Goal: Information Seeking & Learning: Learn about a topic

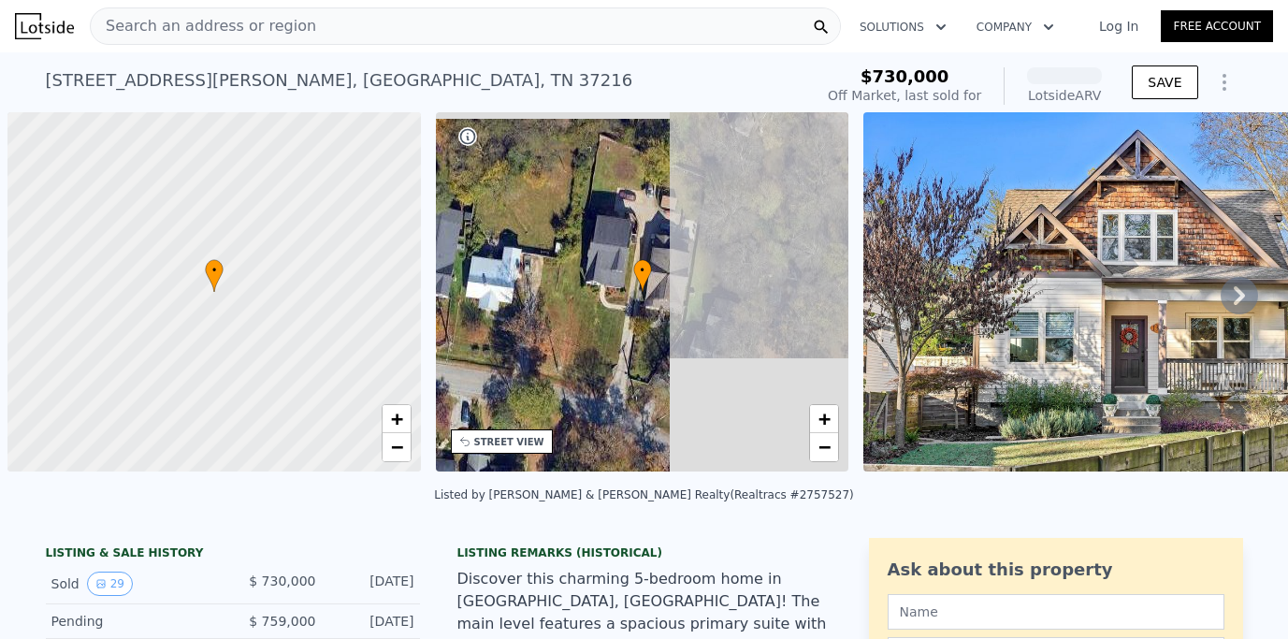
scroll to position [0, 7]
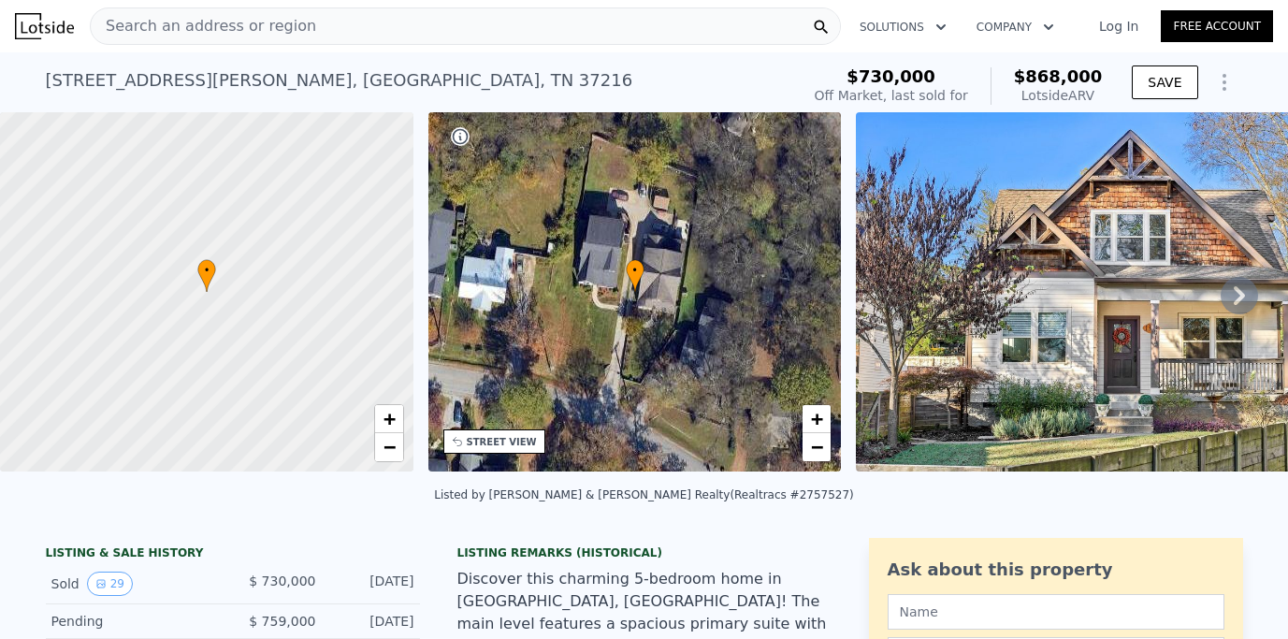
click at [325, 30] on div "Search an address or region" at bounding box center [465, 25] width 751 height 37
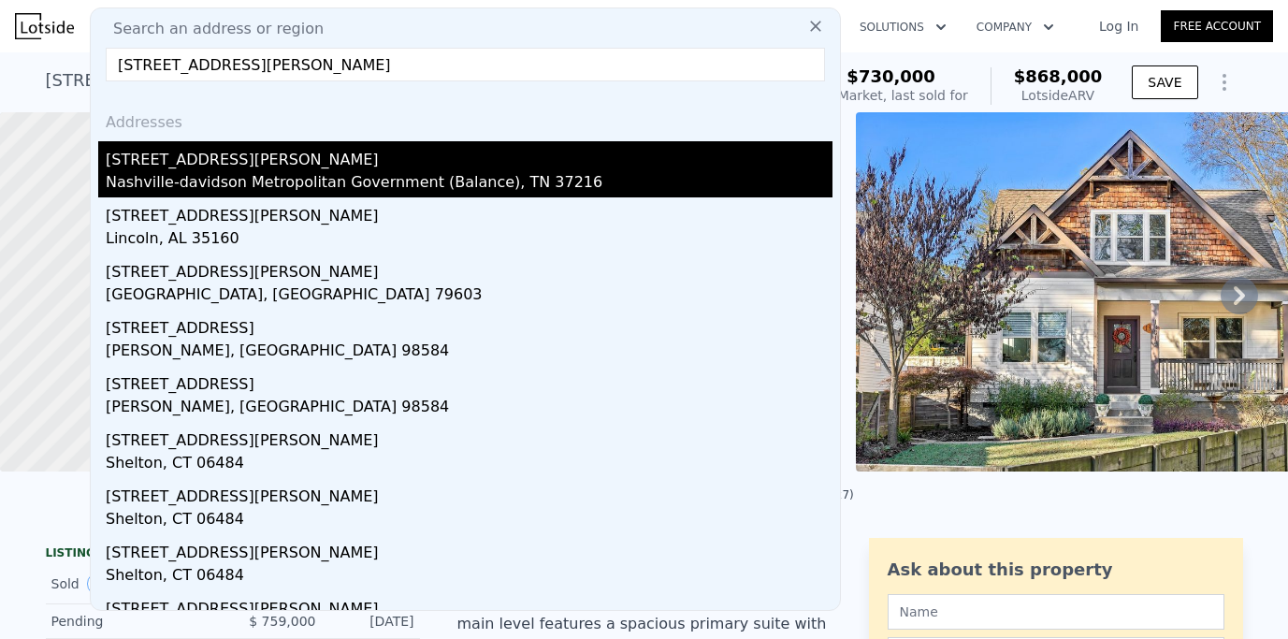
type input "[STREET_ADDRESS][PERSON_NAME]"
click at [219, 188] on div "Nashville-davidson Metropolitan Government (Balance), TN 37216" at bounding box center [469, 184] width 727 height 26
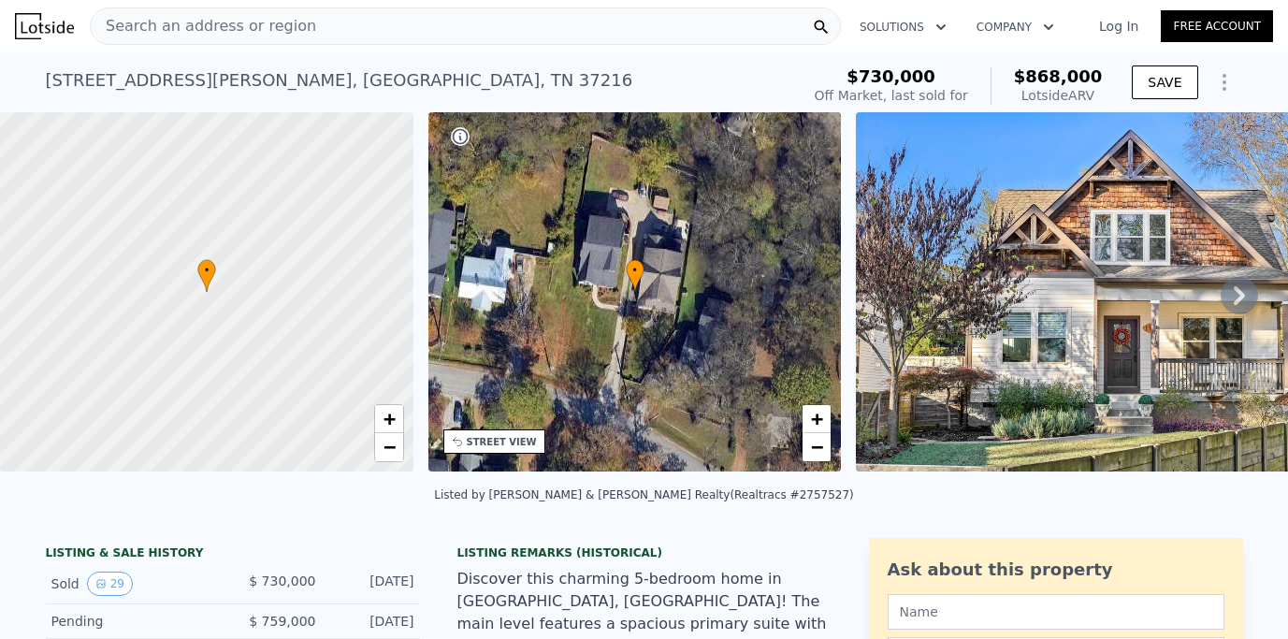
click at [382, 22] on div "Search an address or region" at bounding box center [465, 25] width 751 height 37
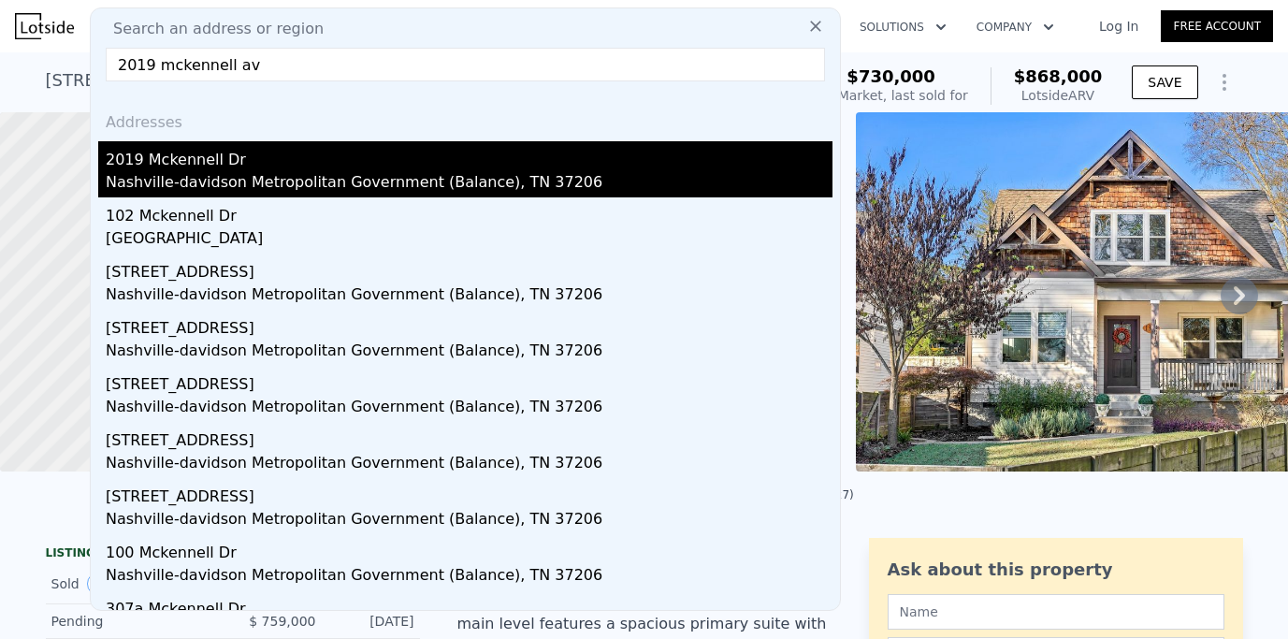
type input "2019 mckennell av"
click at [281, 168] on div "2019 Mckennell Dr" at bounding box center [469, 156] width 727 height 30
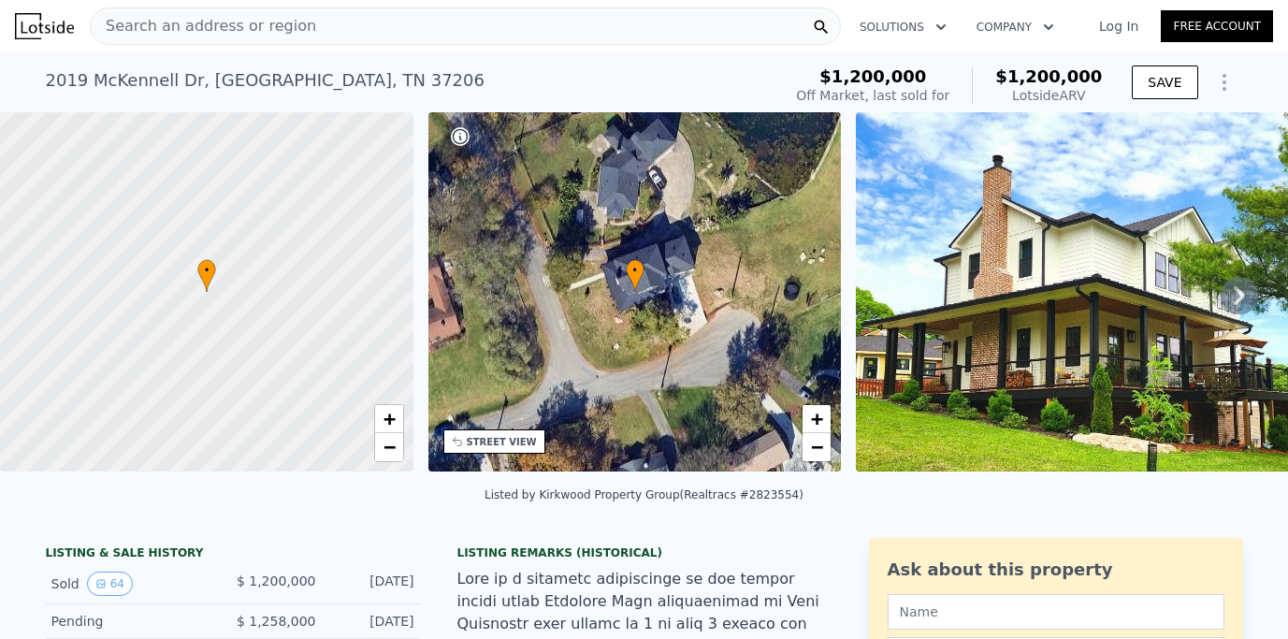
click at [1215, 76] on icon "Show Options" at bounding box center [1224, 82] width 22 height 22
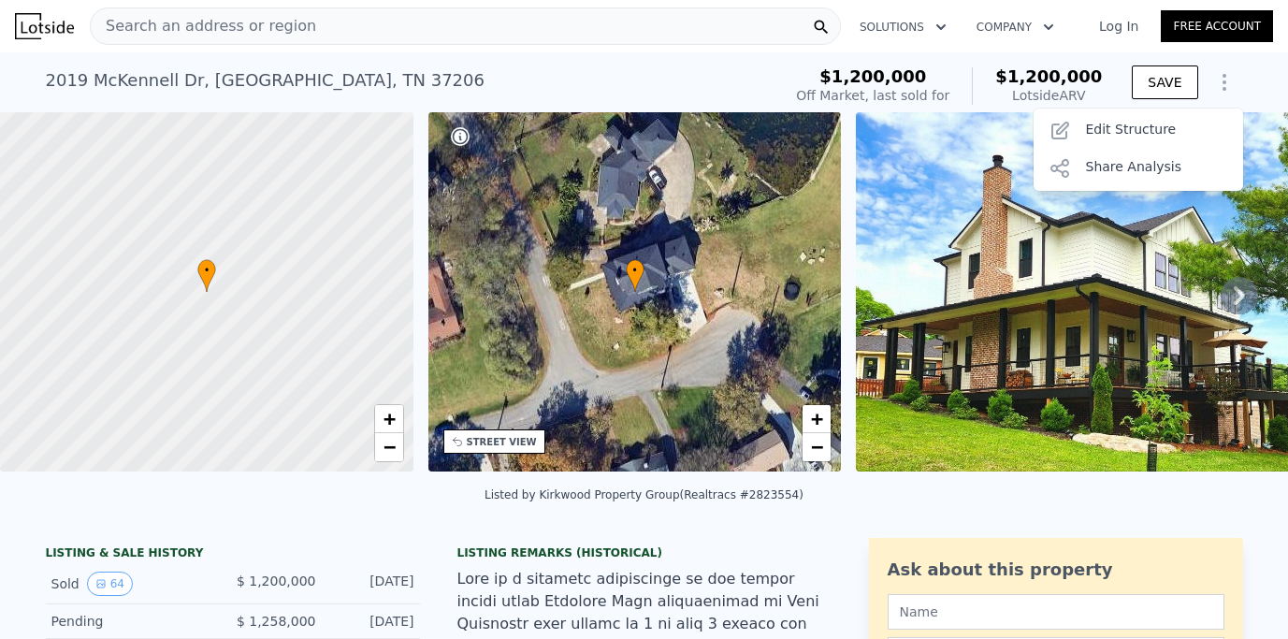
click at [1035, 71] on span "$1,200,000" at bounding box center [1048, 76] width 107 height 20
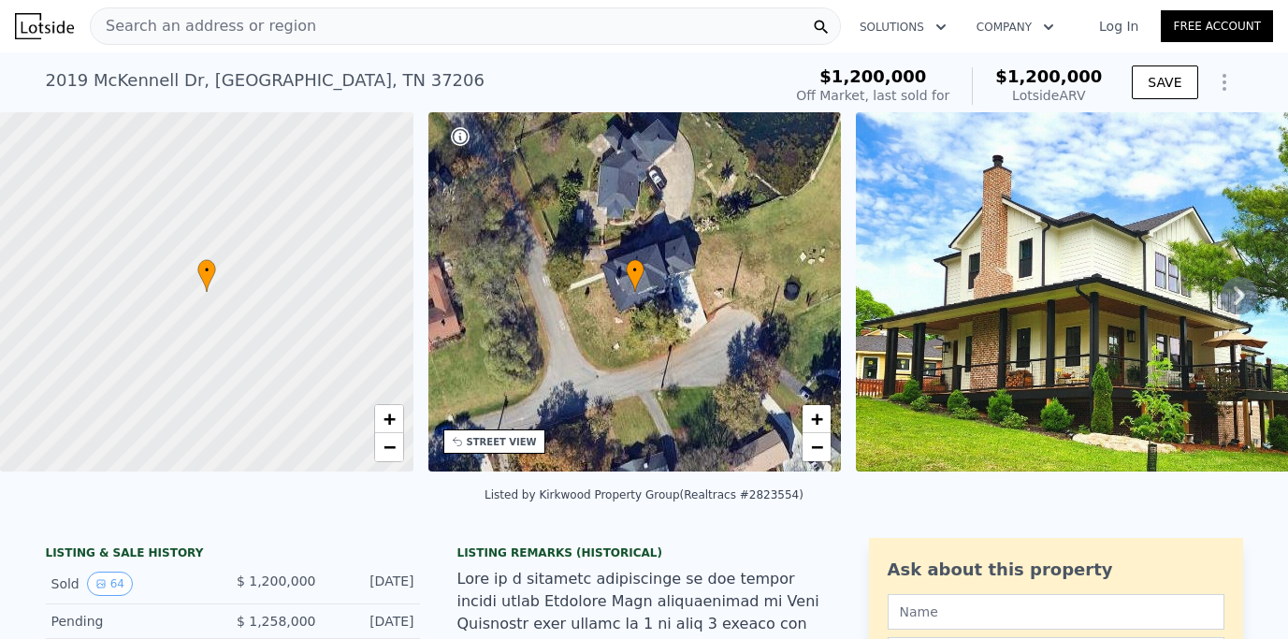
click at [503, 29] on div "Search an address or region" at bounding box center [465, 25] width 751 height 37
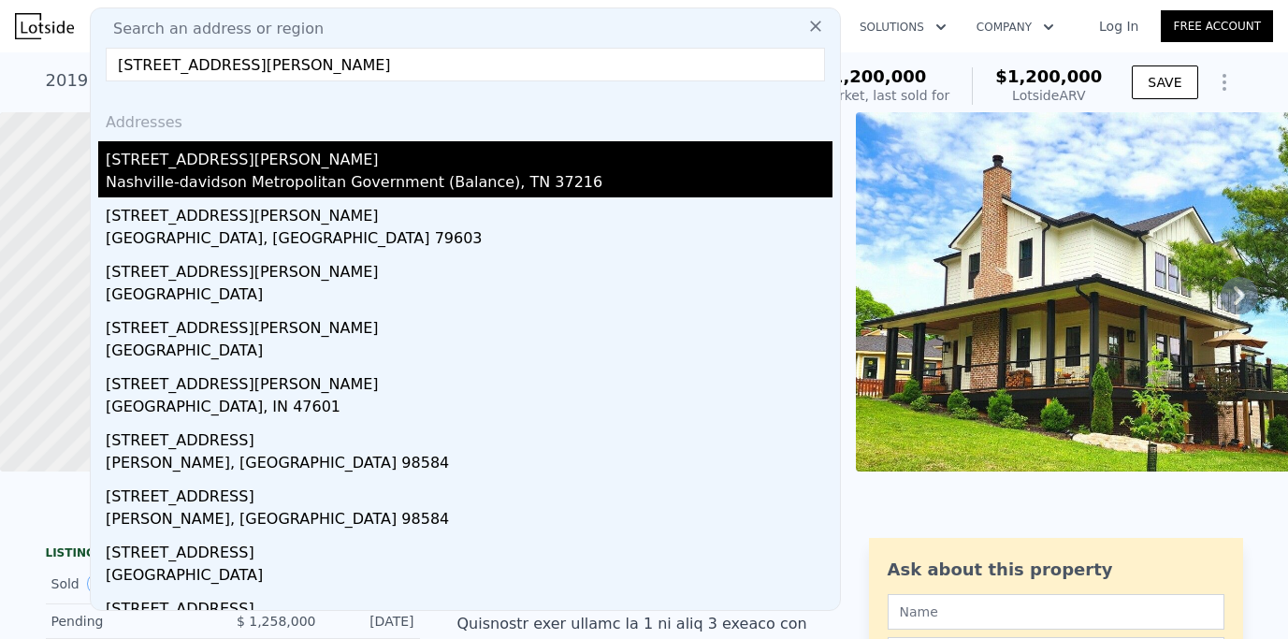
type input "[STREET_ADDRESS][PERSON_NAME]"
click at [343, 181] on div "Nashville-davidson Metropolitan Government (Balance), TN 37216" at bounding box center [469, 184] width 727 height 26
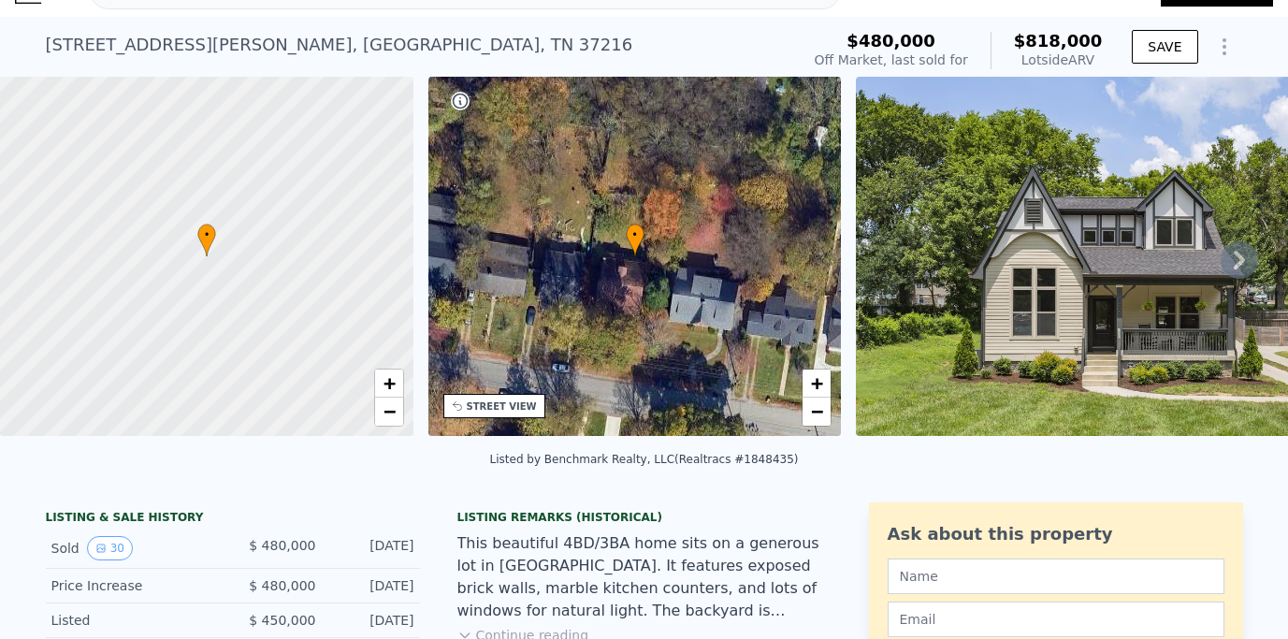
scroll to position [31, 0]
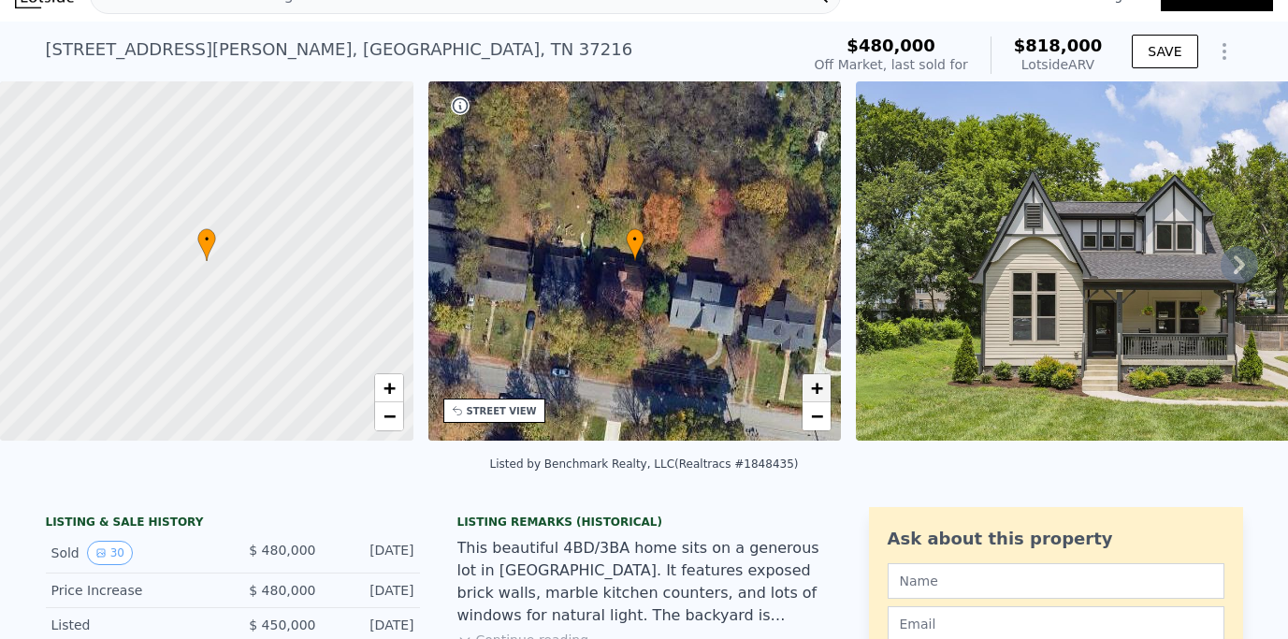
click at [814, 383] on span "+" at bounding box center [817, 387] width 12 height 23
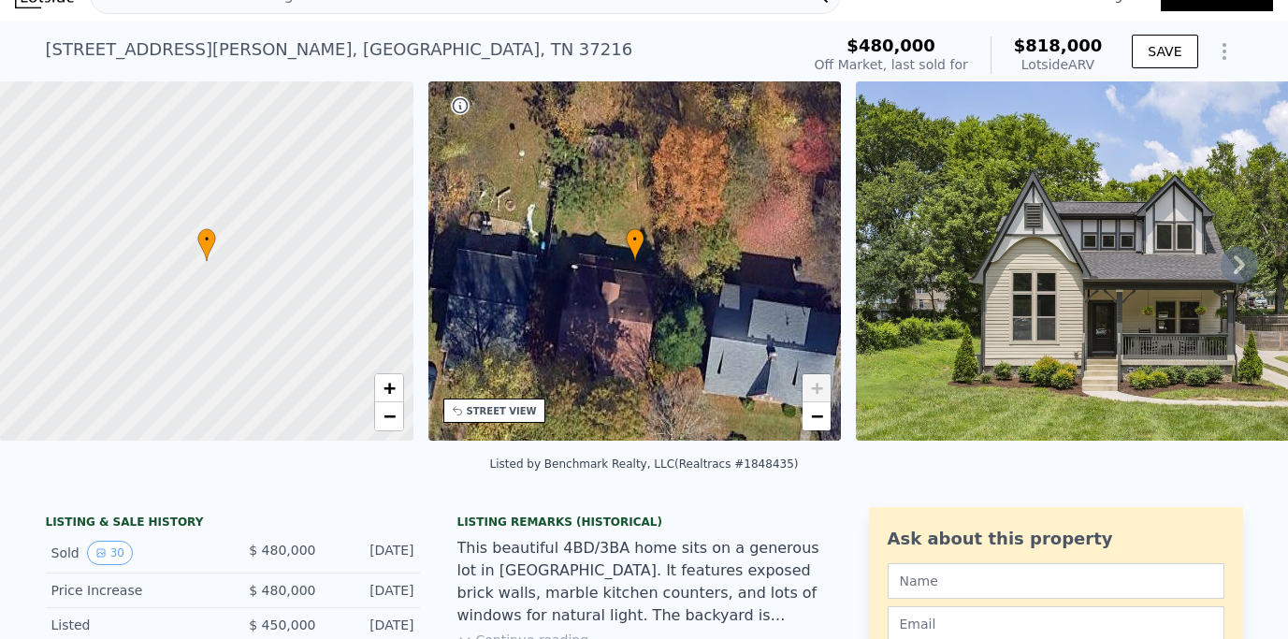
click at [814, 383] on span "+" at bounding box center [817, 387] width 12 height 23
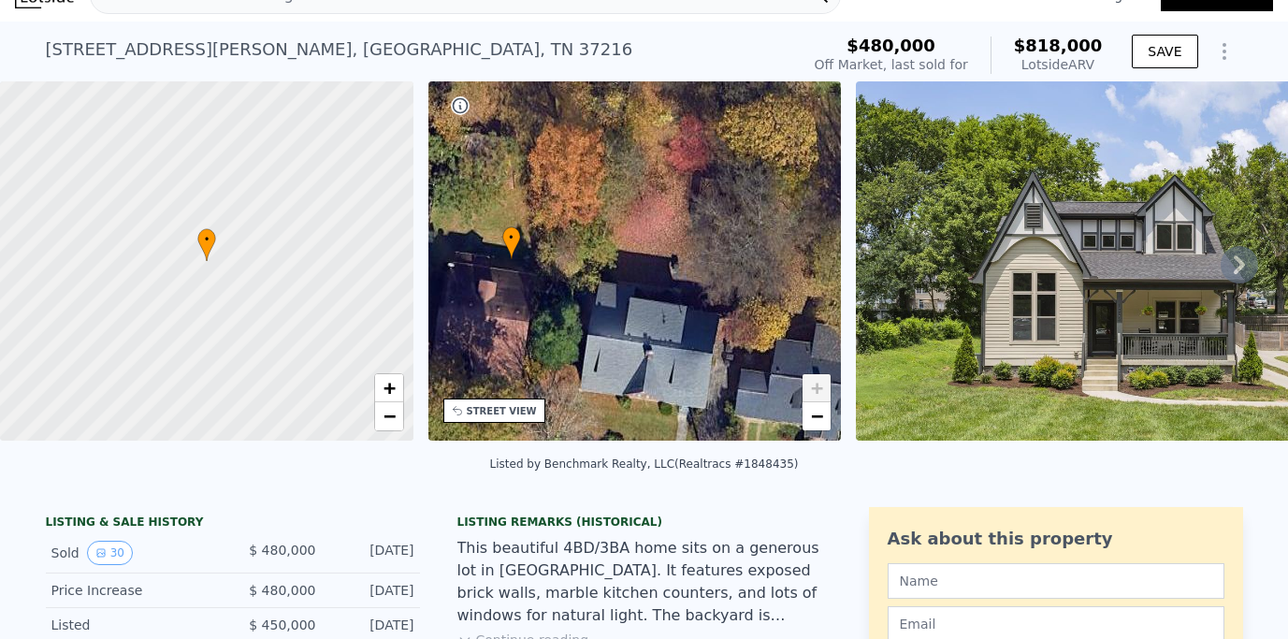
drag, startPoint x: 721, startPoint y: 326, endPoint x: 598, endPoint y: 325, distance: 123.5
click at [598, 325] on div "• + −" at bounding box center [634, 260] width 413 height 359
click at [478, 411] on div "STREET VIEW" at bounding box center [502, 411] width 70 height 14
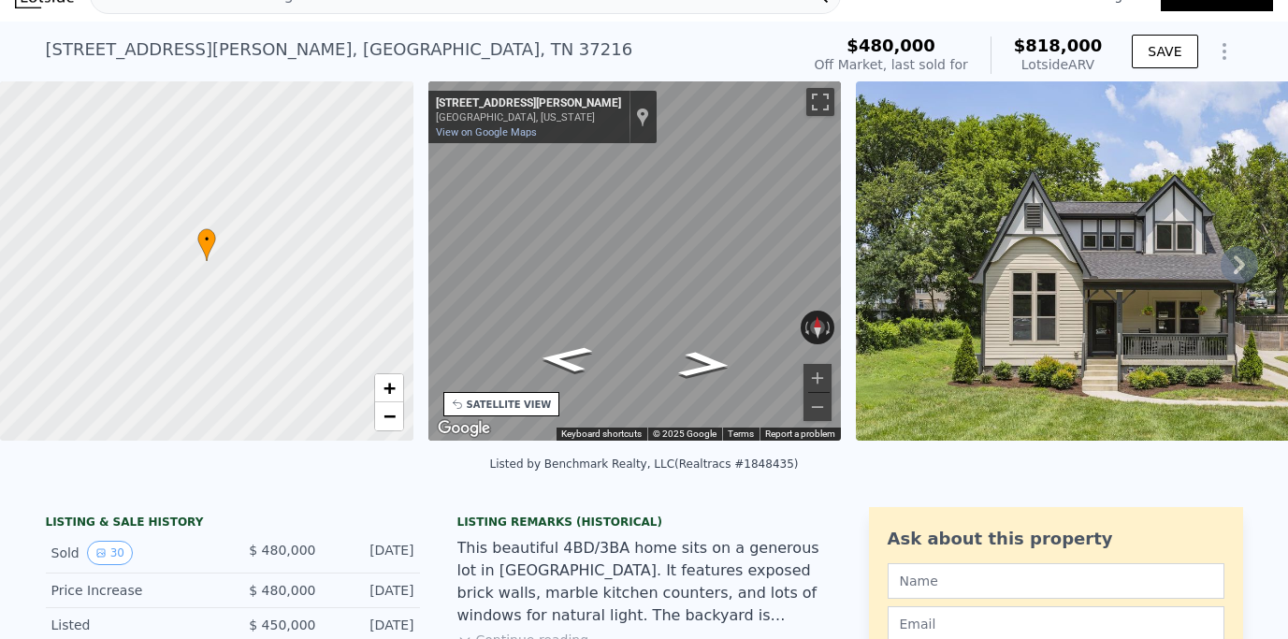
click at [484, 402] on div "SATELLITE VIEW" at bounding box center [509, 405] width 85 height 14
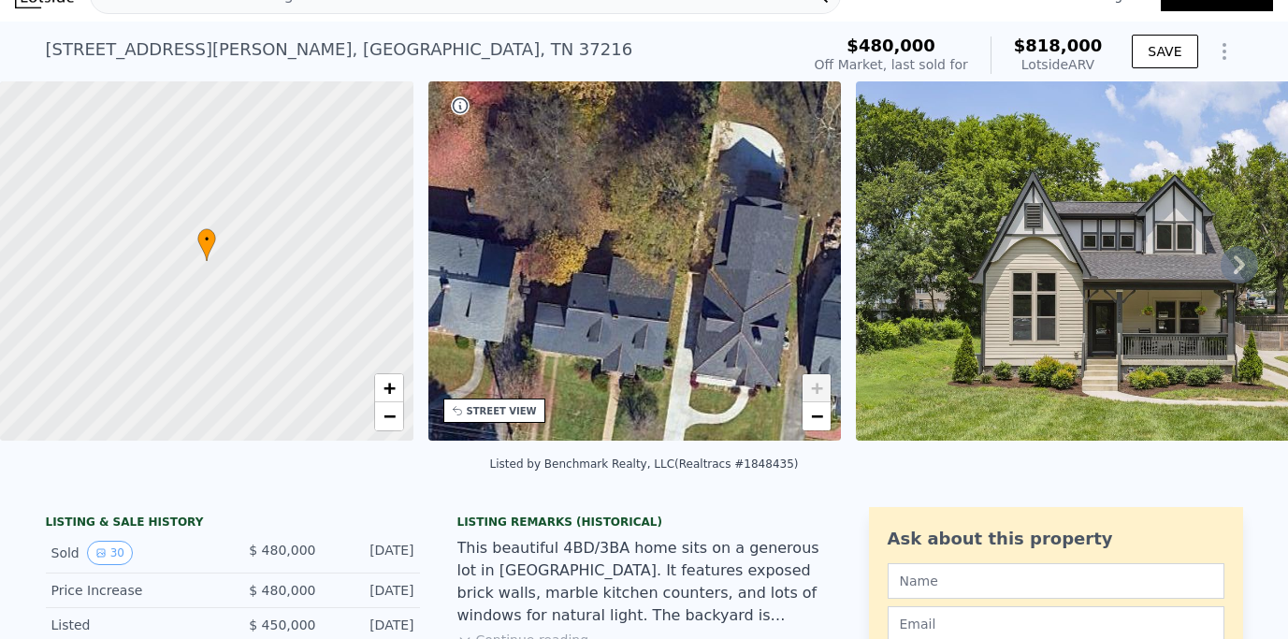
drag, startPoint x: 740, startPoint y: 291, endPoint x: 537, endPoint y: 224, distance: 213.5
click at [537, 224] on div "• + −" at bounding box center [634, 260] width 413 height 359
click at [817, 420] on span "−" at bounding box center [817, 415] width 12 height 23
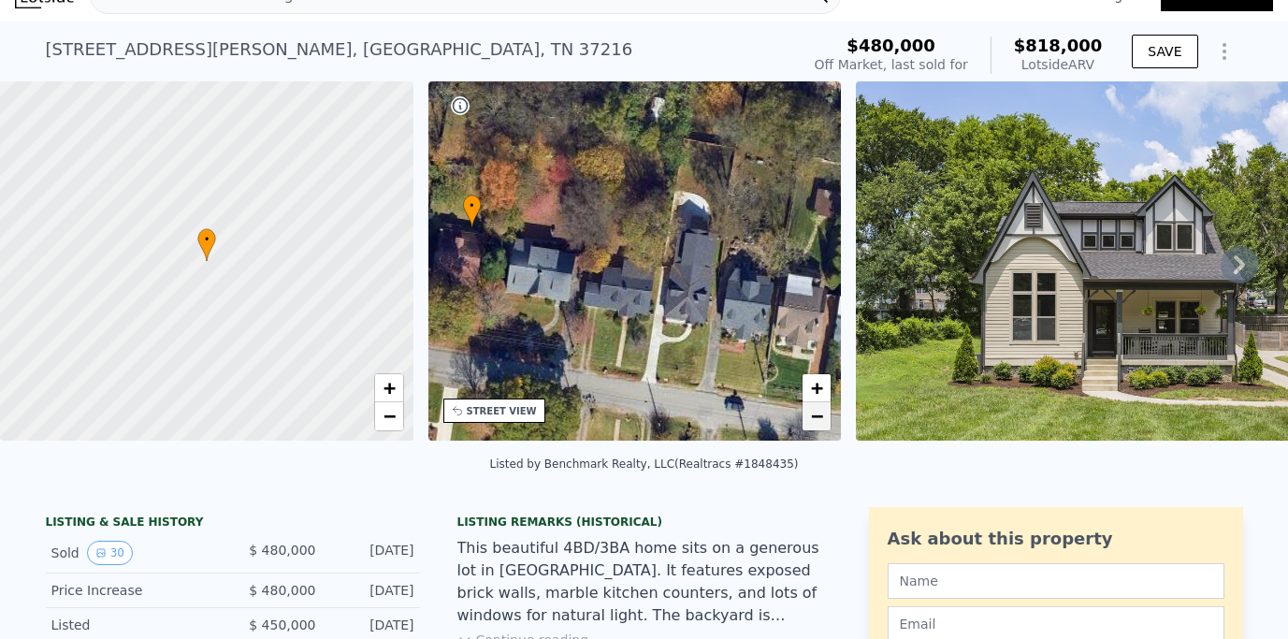
click at [817, 420] on span "−" at bounding box center [817, 415] width 12 height 23
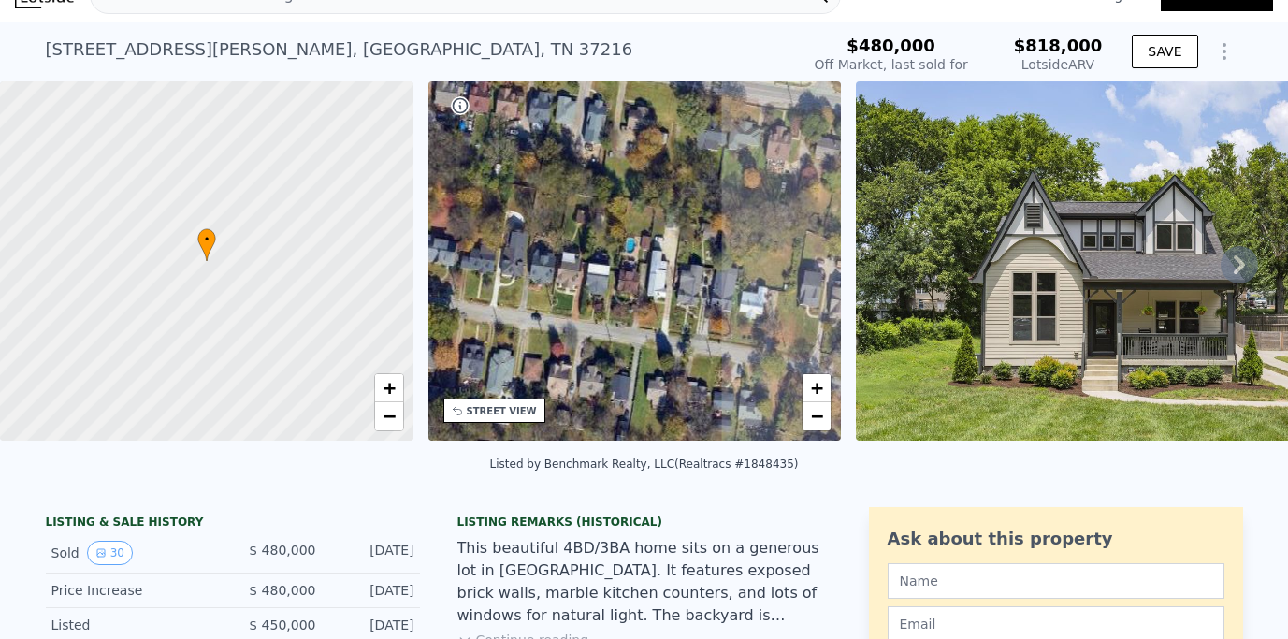
drag, startPoint x: 523, startPoint y: 255, endPoint x: 373, endPoint y: 240, distance: 150.4
click at [373, 240] on div "• + − • + − STREET VIEW ← Move left → Move right ↑ Move up ↓ Move down + Zoom i…" at bounding box center [644, 264] width 1288 height 366
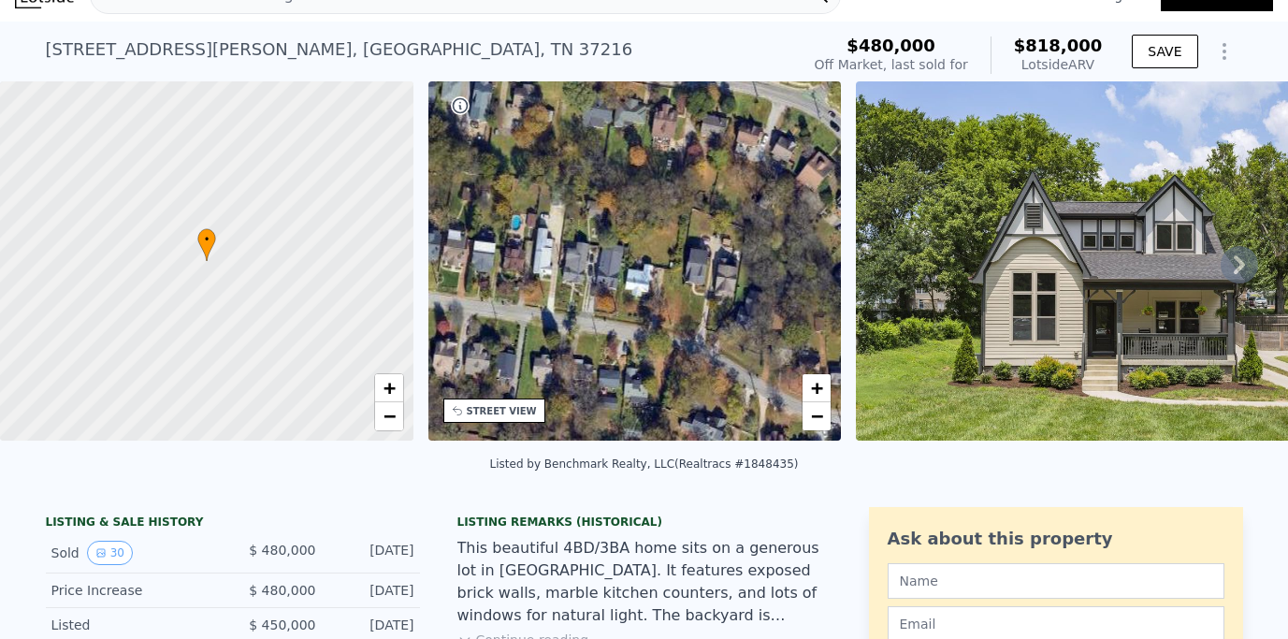
drag, startPoint x: 591, startPoint y: 254, endPoint x: 477, endPoint y: 232, distance: 116.3
click at [477, 232] on div "• + −" at bounding box center [634, 260] width 413 height 359
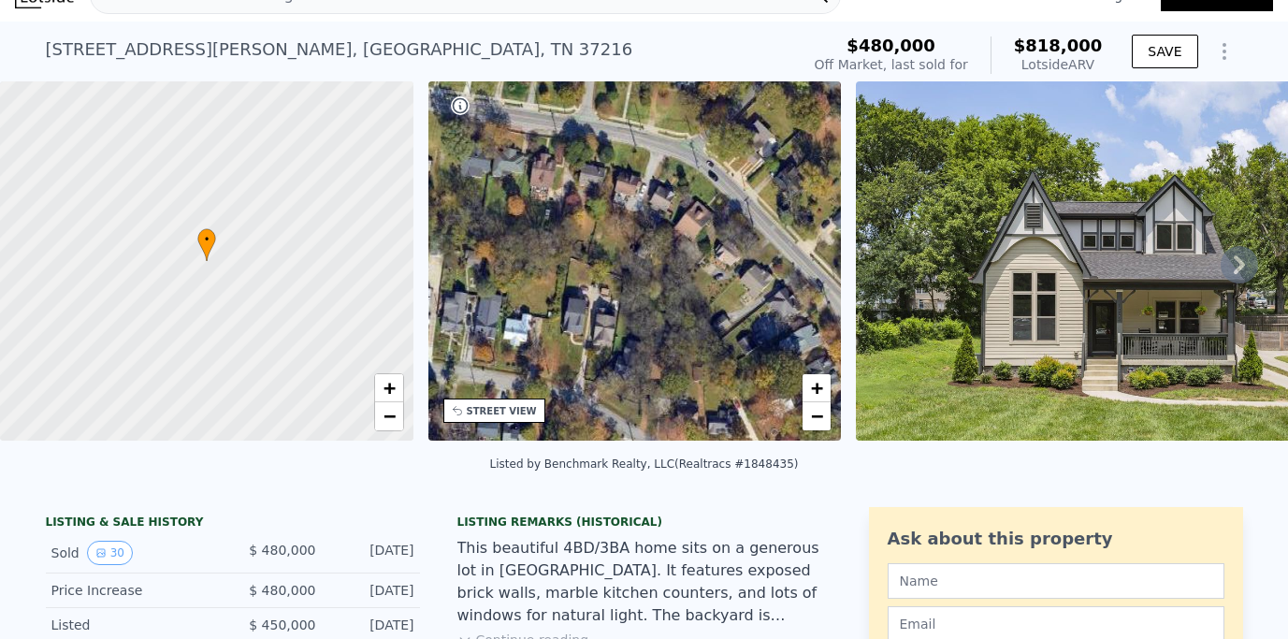
drag, startPoint x: 727, startPoint y: 232, endPoint x: 605, endPoint y: 282, distance: 131.3
click at [605, 282] on div "• + −" at bounding box center [634, 260] width 413 height 359
click at [817, 385] on span "+" at bounding box center [817, 387] width 12 height 23
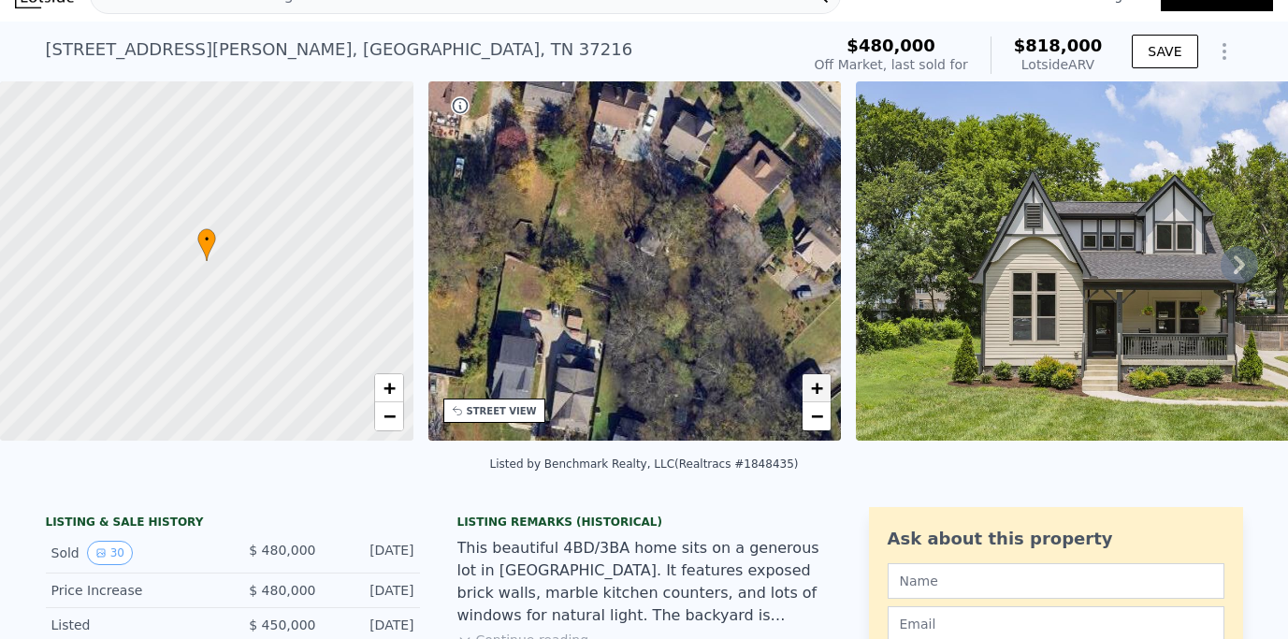
click at [817, 385] on span "+" at bounding box center [817, 387] width 12 height 23
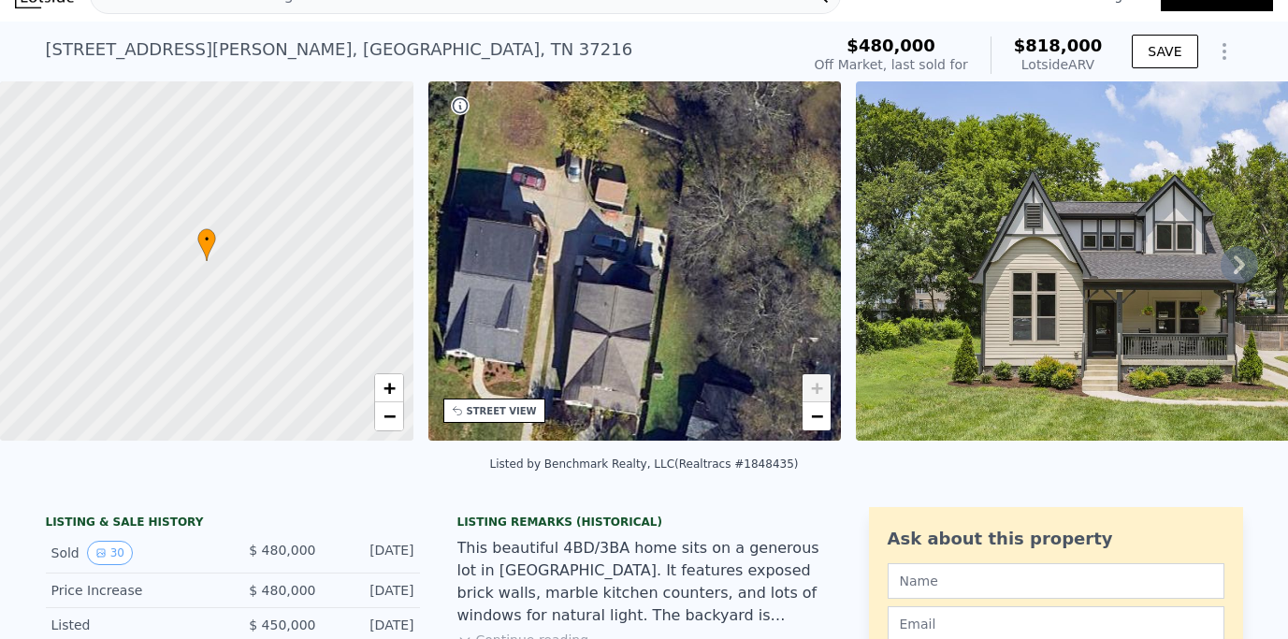
drag, startPoint x: 659, startPoint y: 390, endPoint x: 757, endPoint y: 199, distance: 214.2
click at [757, 199] on div "• + −" at bounding box center [634, 260] width 413 height 359
click at [809, 384] on link "+" at bounding box center [816, 388] width 28 height 28
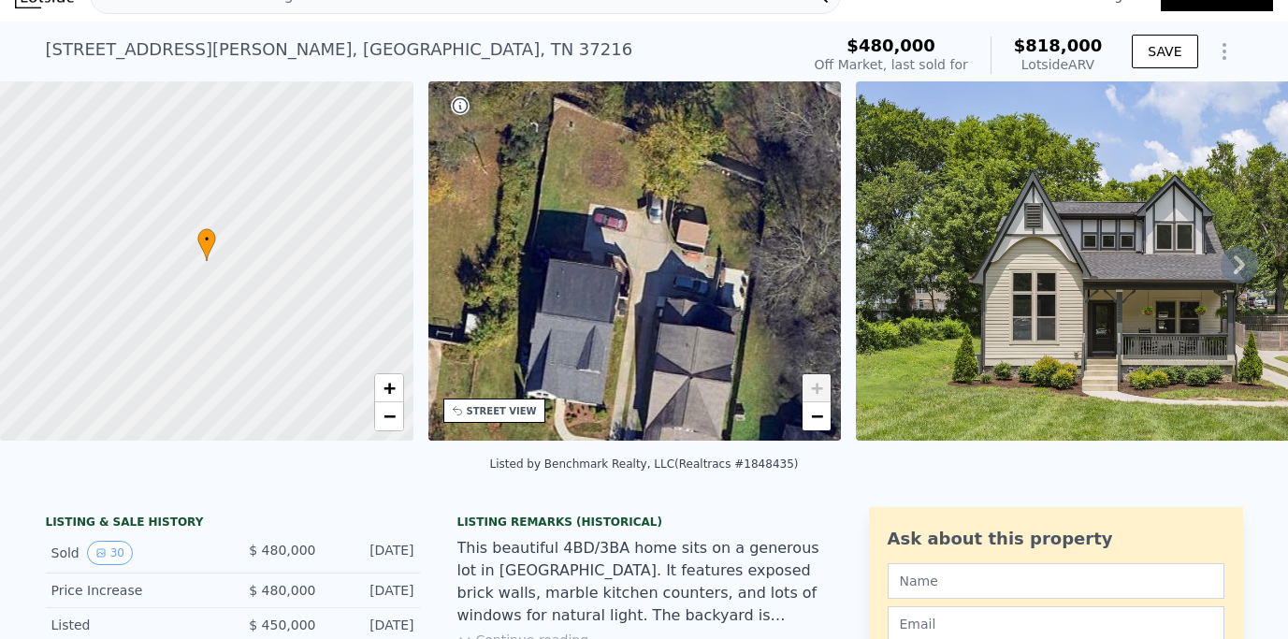
drag, startPoint x: 622, startPoint y: 230, endPoint x: 703, endPoint y: 271, distance: 91.2
click at [703, 271] on div "• + −" at bounding box center [634, 260] width 413 height 359
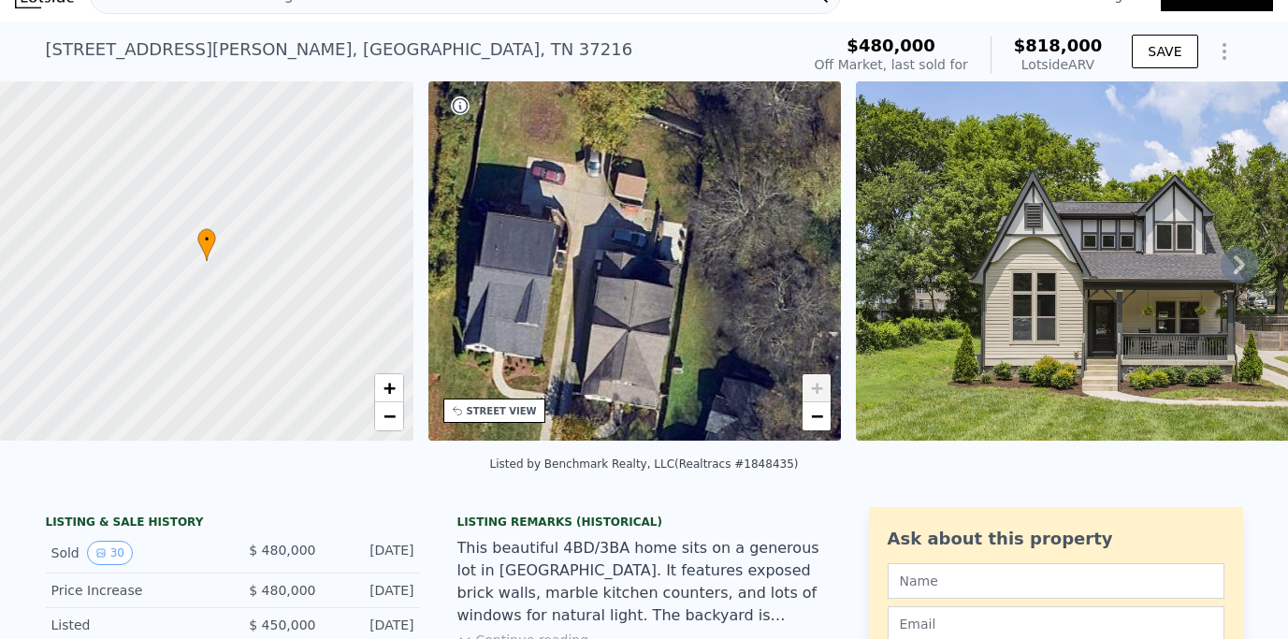
drag, startPoint x: 759, startPoint y: 282, endPoint x: 697, endPoint y: 236, distance: 77.4
click at [697, 236] on div "• + −" at bounding box center [634, 260] width 413 height 359
